Goal: Information Seeking & Learning: Learn about a topic

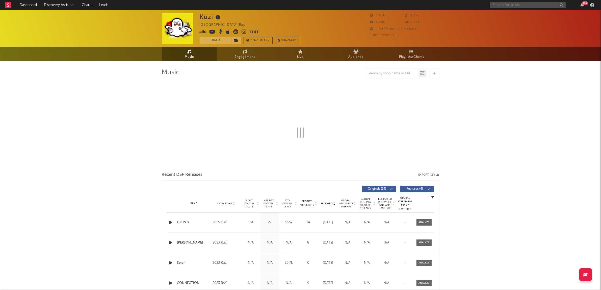
click at [528, 5] on input "text" at bounding box center [528, 5] width 76 height 6
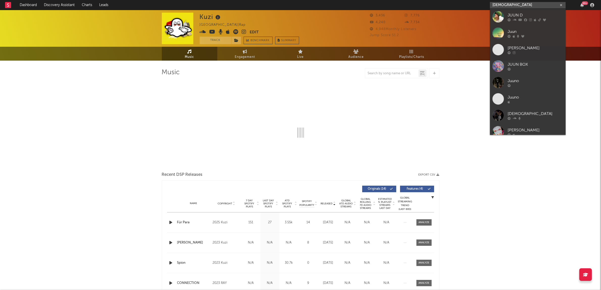
click at [500, 3] on input "[DEMOGRAPHIC_DATA]" at bounding box center [528, 5] width 76 height 6
click at [502, 5] on input "[DEMOGRAPHIC_DATA]" at bounding box center [528, 5] width 76 height 6
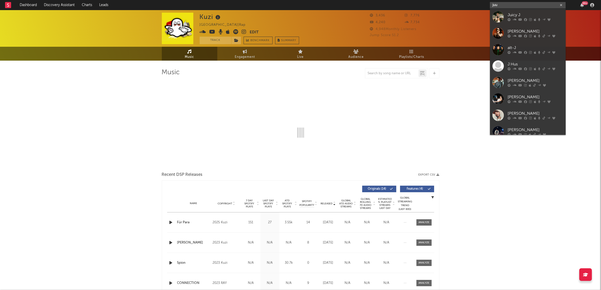
type input "[DEMOGRAPHIC_DATA]"
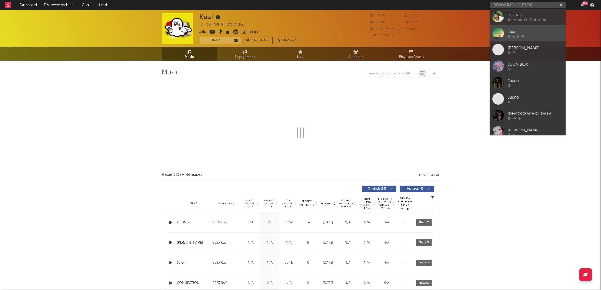
click at [531, 32] on div "Juun" at bounding box center [536, 32] width 56 height 6
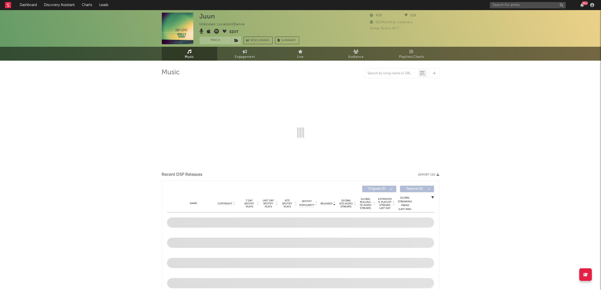
select select "1w"
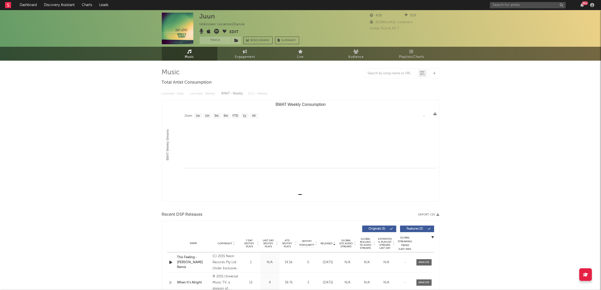
click at [216, 31] on icon at bounding box center [216, 31] width 5 height 5
click at [499, 3] on input "text" at bounding box center [528, 5] width 76 height 6
click at [507, 6] on input "[DEMOGRAPHIC_DATA]" at bounding box center [528, 5] width 76 height 6
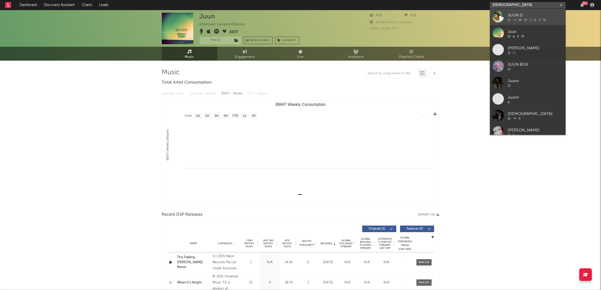
type input "[DEMOGRAPHIC_DATA]"
click at [511, 13] on div "JUUN D" at bounding box center [536, 15] width 56 height 6
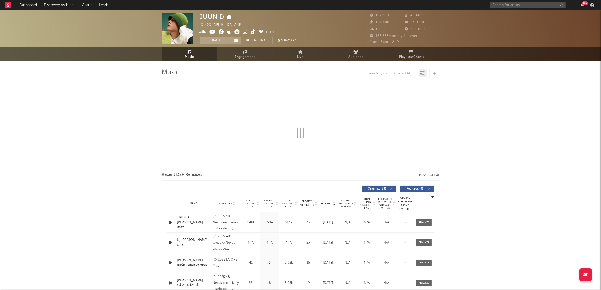
select select "6m"
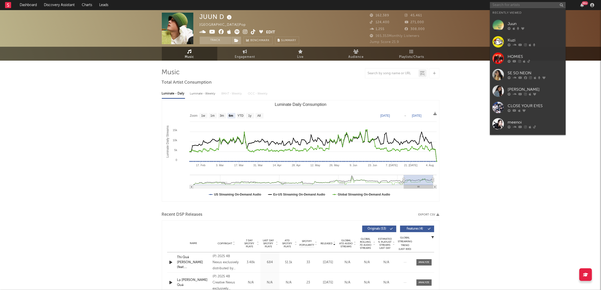
click at [491, 7] on input "text" at bounding box center [528, 5] width 76 height 6
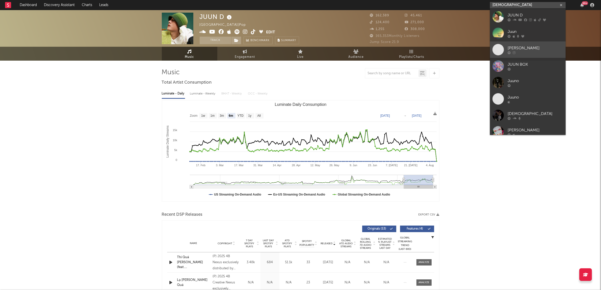
type input "[DEMOGRAPHIC_DATA]"
click at [520, 49] on div "[PERSON_NAME]" at bounding box center [536, 48] width 56 height 6
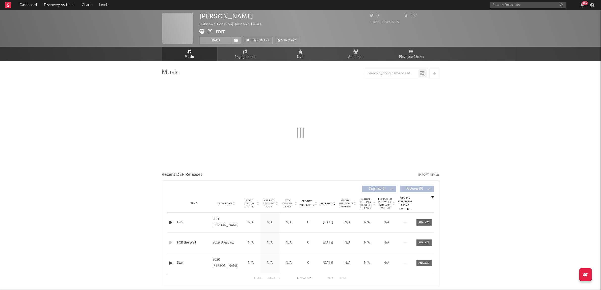
select select "1w"
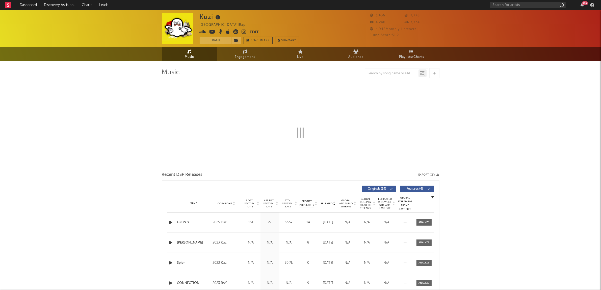
select select "6m"
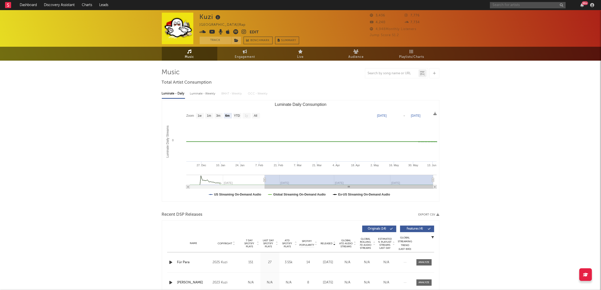
click at [497, 4] on input "text" at bounding box center [528, 5] width 76 height 6
type input "ㅓ"
drag, startPoint x: 492, startPoint y: 122, endPoint x: 504, endPoint y: 21, distance: 102.4
click at [510, 5] on input "juu" at bounding box center [528, 5] width 76 height 6
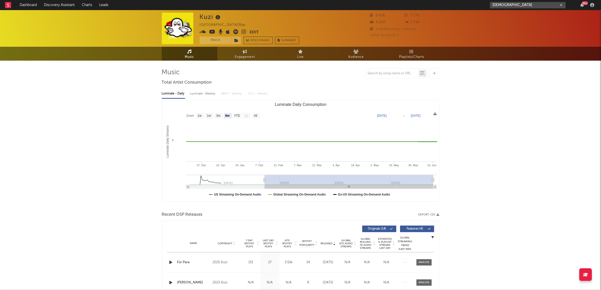
type input "[DEMOGRAPHIC_DATA]"
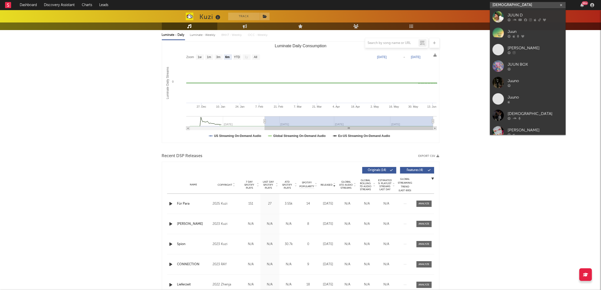
scroll to position [63, 0]
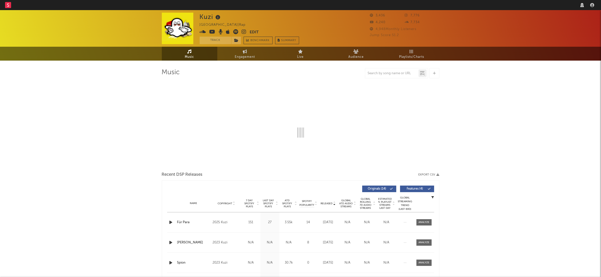
select select "6m"
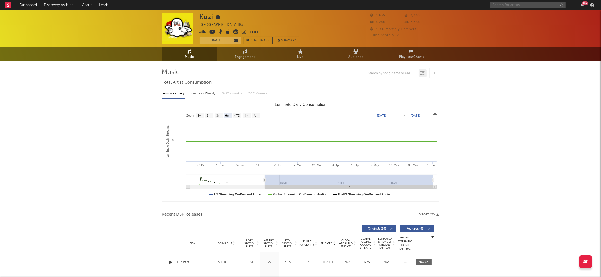
click at [517, 7] on input "text" at bounding box center [528, 5] width 76 height 6
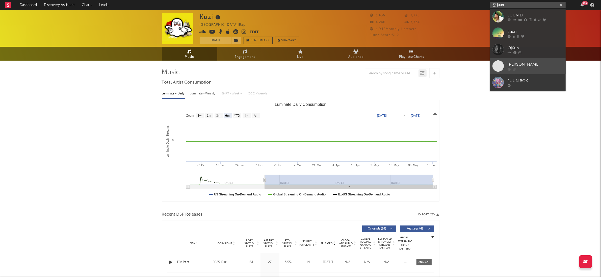
type input "준 juun"
click at [520, 64] on div "[PERSON_NAME]" at bounding box center [536, 65] width 56 height 6
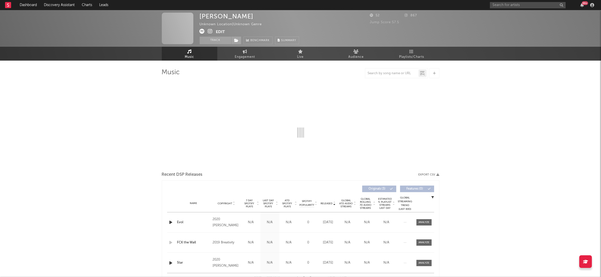
select select "1w"
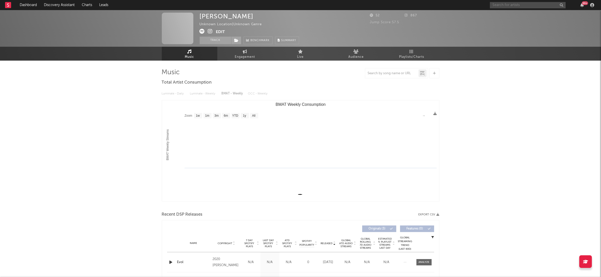
click at [508, 6] on input "text" at bounding box center [528, 5] width 76 height 6
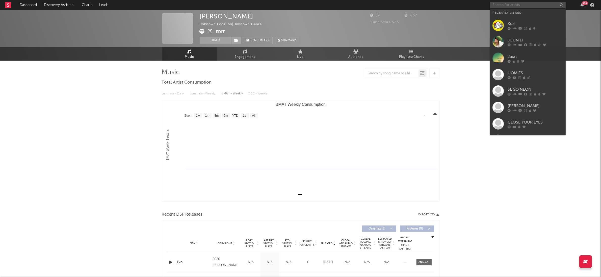
paste input "ㄱ"
click at [508, 6] on input "text" at bounding box center [528, 5] width 76 height 6
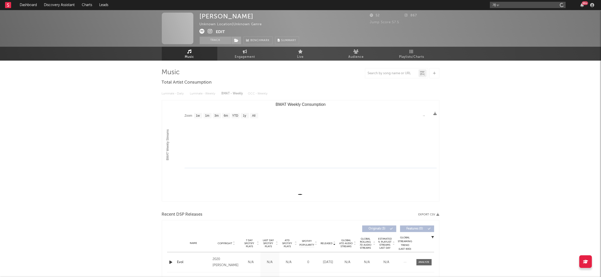
type input "개"
type input "h"
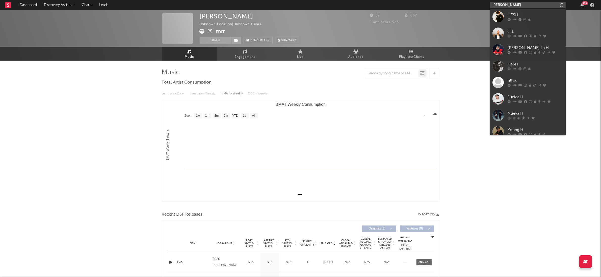
type input "ronin"
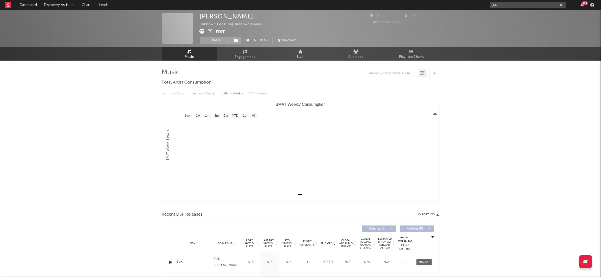
type input "juu"
